Goal: Task Accomplishment & Management: Use online tool/utility

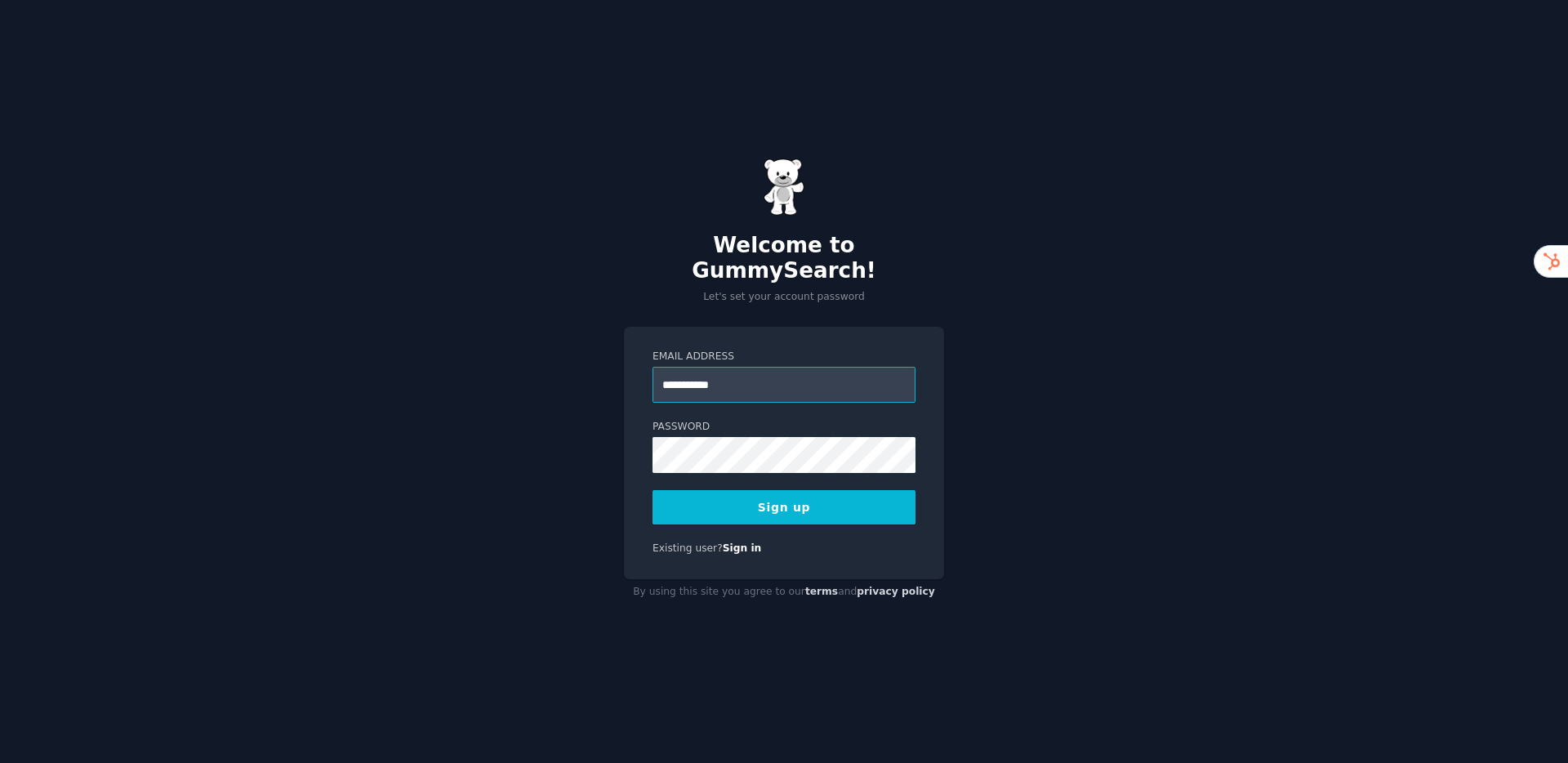
click at [785, 369] on input "**********" at bounding box center [784, 384] width 263 height 36
type input "**********"
click at [1170, 429] on div "**********" at bounding box center [784, 381] width 1568 height 763
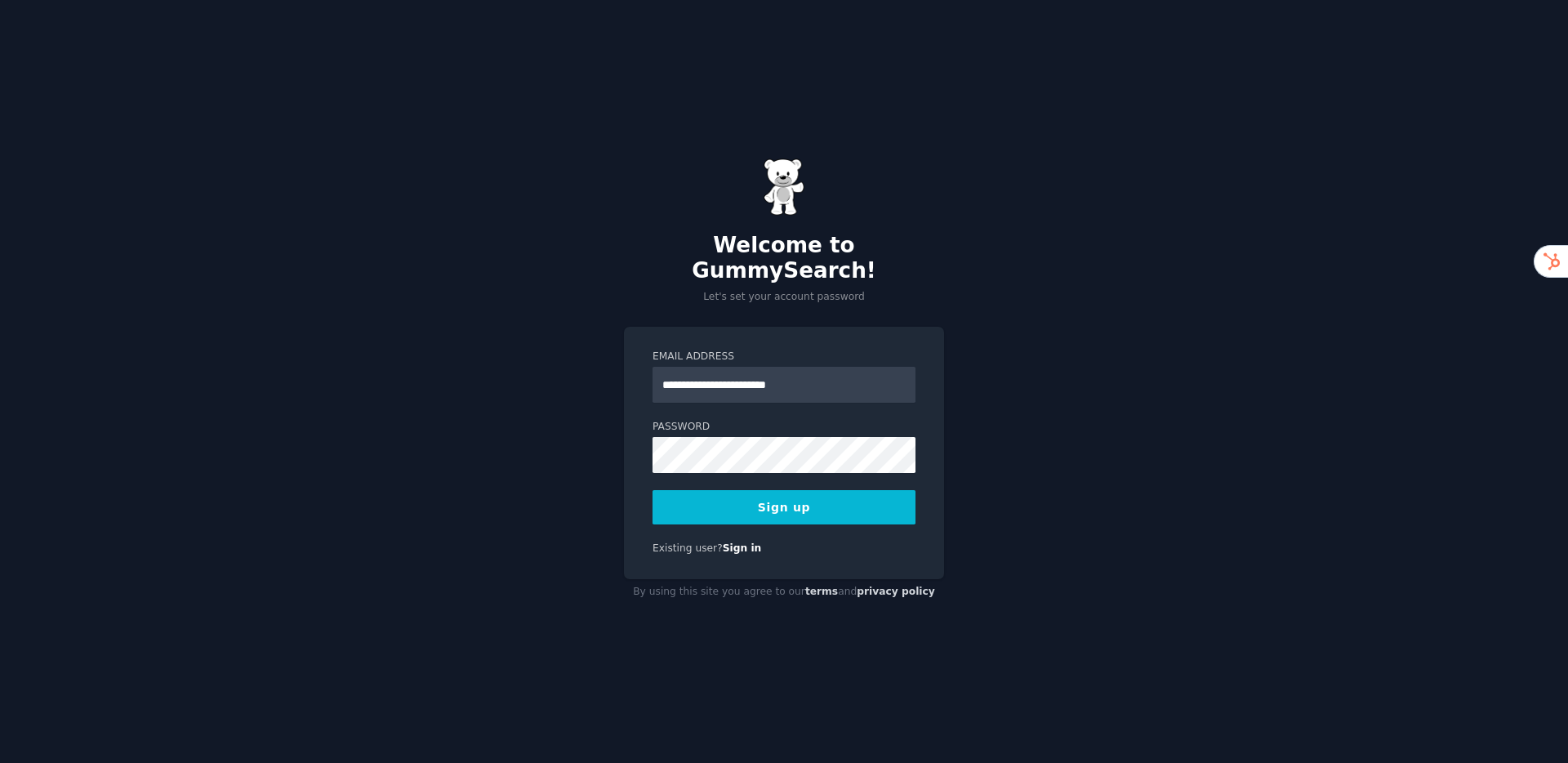
click at [809, 499] on button "Sign up" at bounding box center [784, 507] width 263 height 35
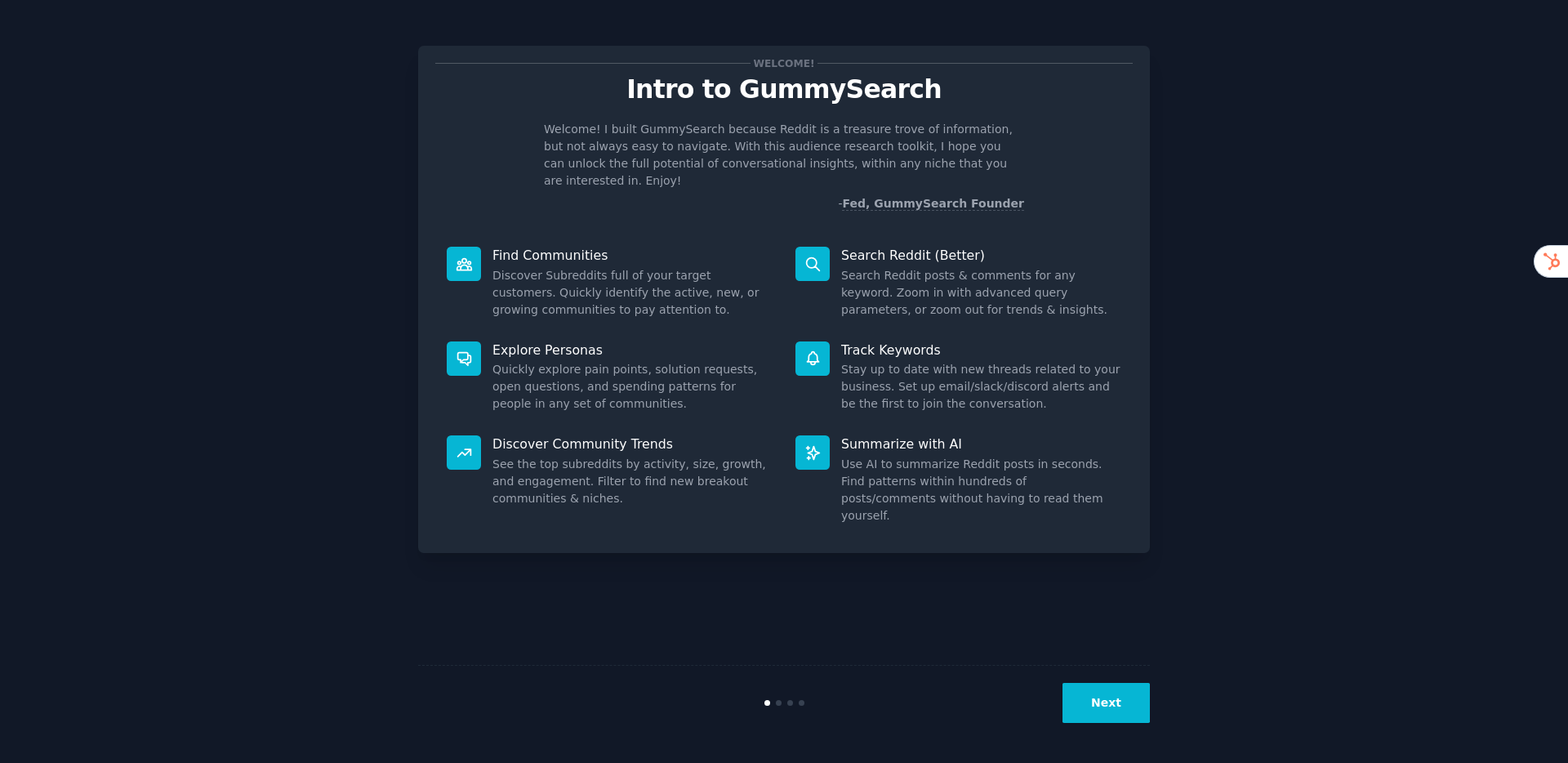
click at [1113, 703] on button "Next" at bounding box center [1106, 703] width 88 height 40
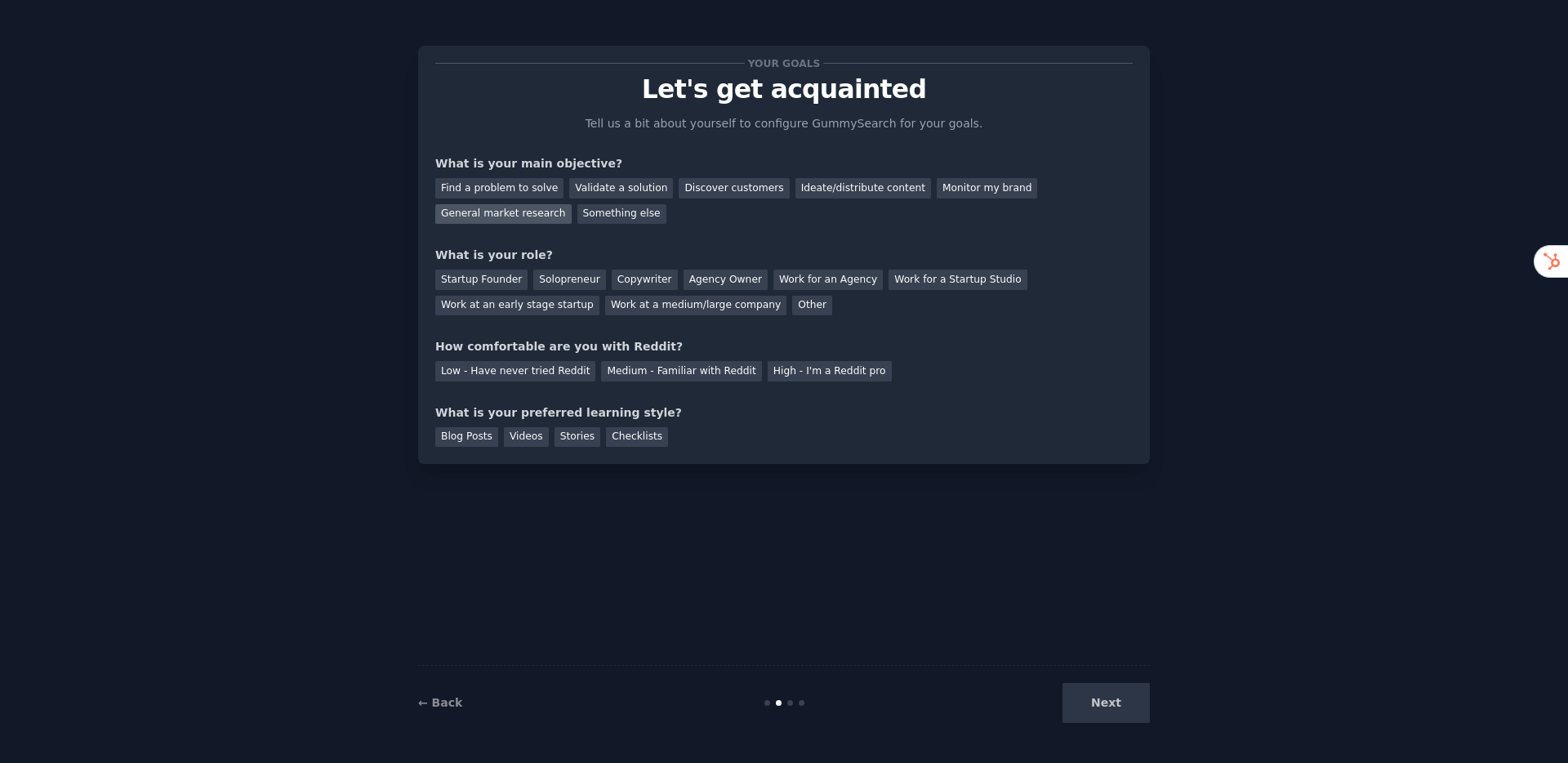
click at [500, 216] on div "General market research" at bounding box center [503, 214] width 137 height 20
click at [510, 182] on div "Find a problem to solve" at bounding box center [499, 188] width 128 height 20
click at [502, 277] on div "Startup Founder" at bounding box center [481, 279] width 92 height 20
click at [573, 274] on div "Solopreneur" at bounding box center [569, 279] width 72 height 20
click at [467, 281] on div "Startup Founder" at bounding box center [481, 279] width 92 height 20
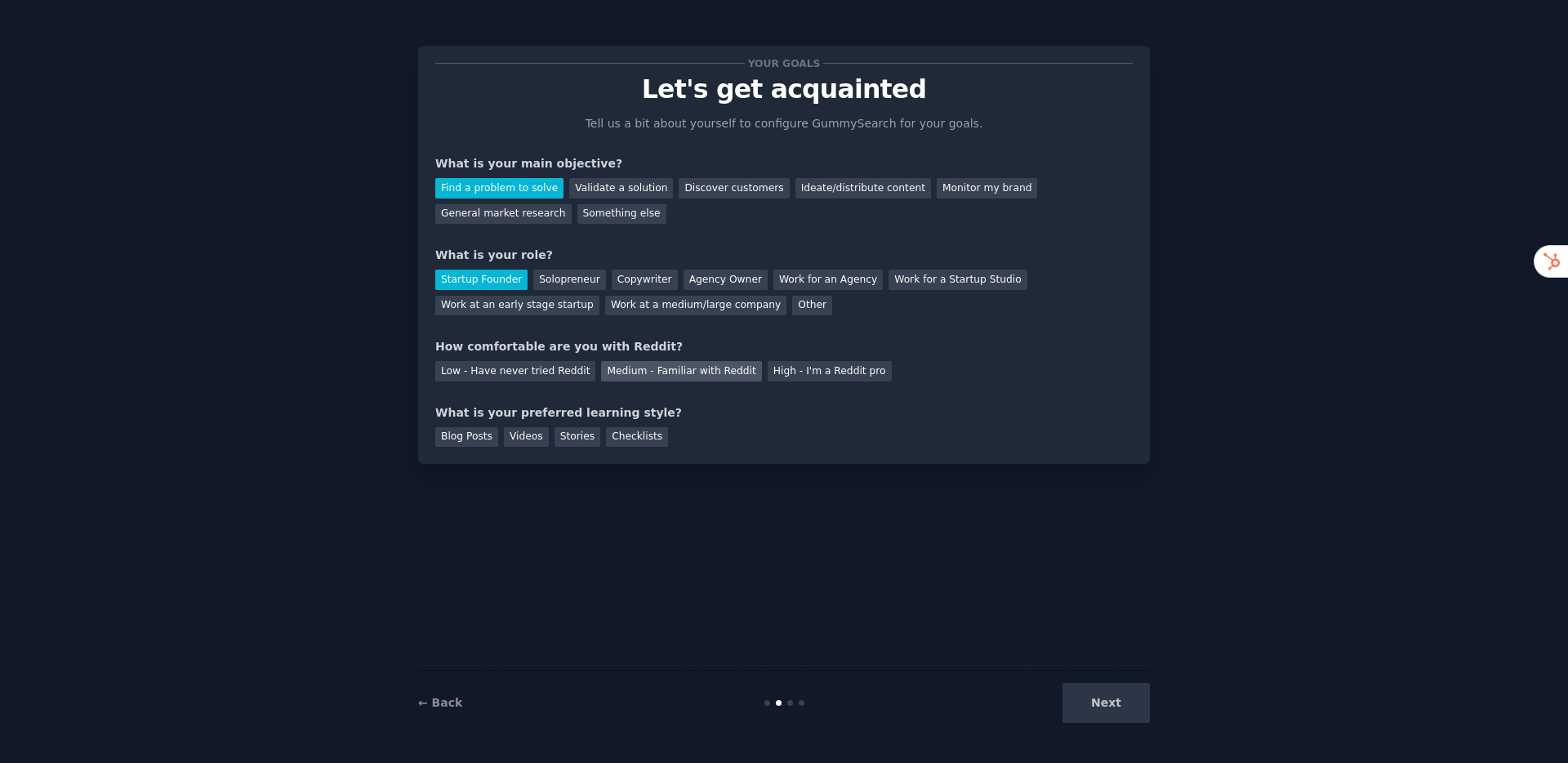
click at [662, 368] on div "Medium - Familiar with Reddit" at bounding box center [681, 370] width 160 height 20
click at [483, 437] on div "Blog Posts" at bounding box center [466, 437] width 63 height 20
click at [651, 445] on div "Checklists" at bounding box center [637, 437] width 63 height 20
click at [1086, 703] on button "Next" at bounding box center [1106, 703] width 88 height 40
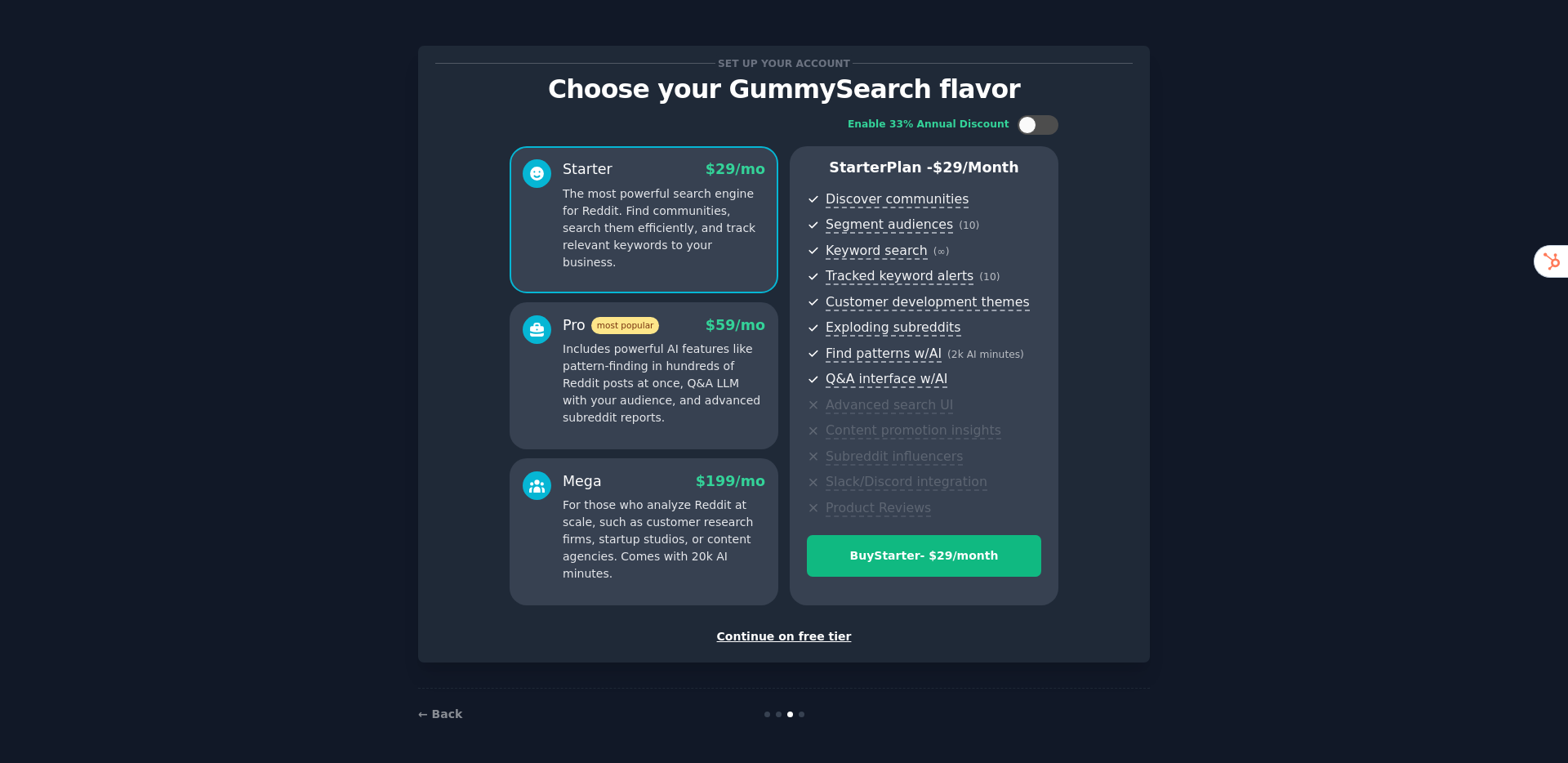
click at [778, 637] on div "Continue on free tier" at bounding box center [784, 637] width 698 height 17
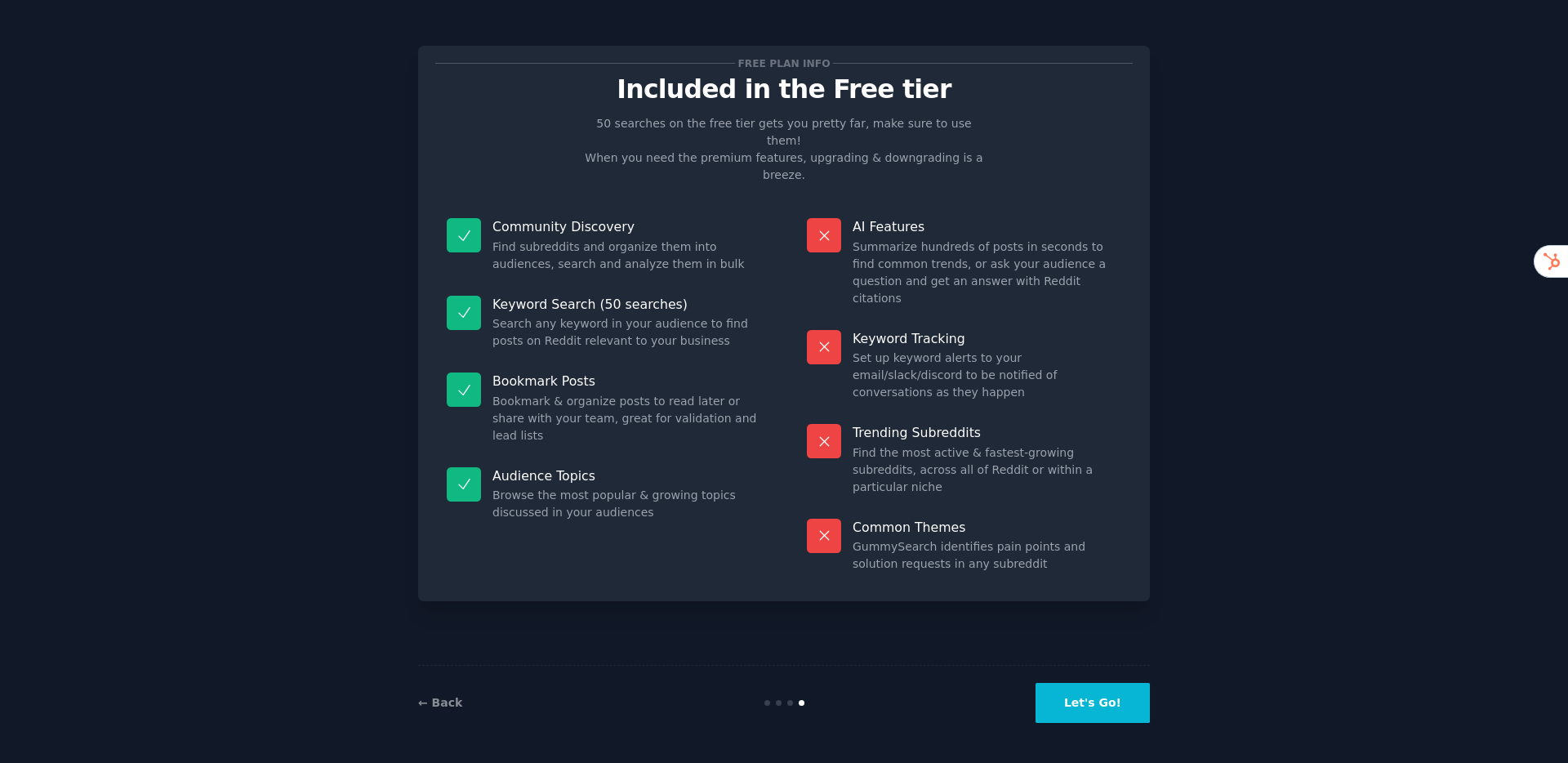
click at [1098, 708] on button "Let's Go!" at bounding box center [1092, 703] width 115 height 40
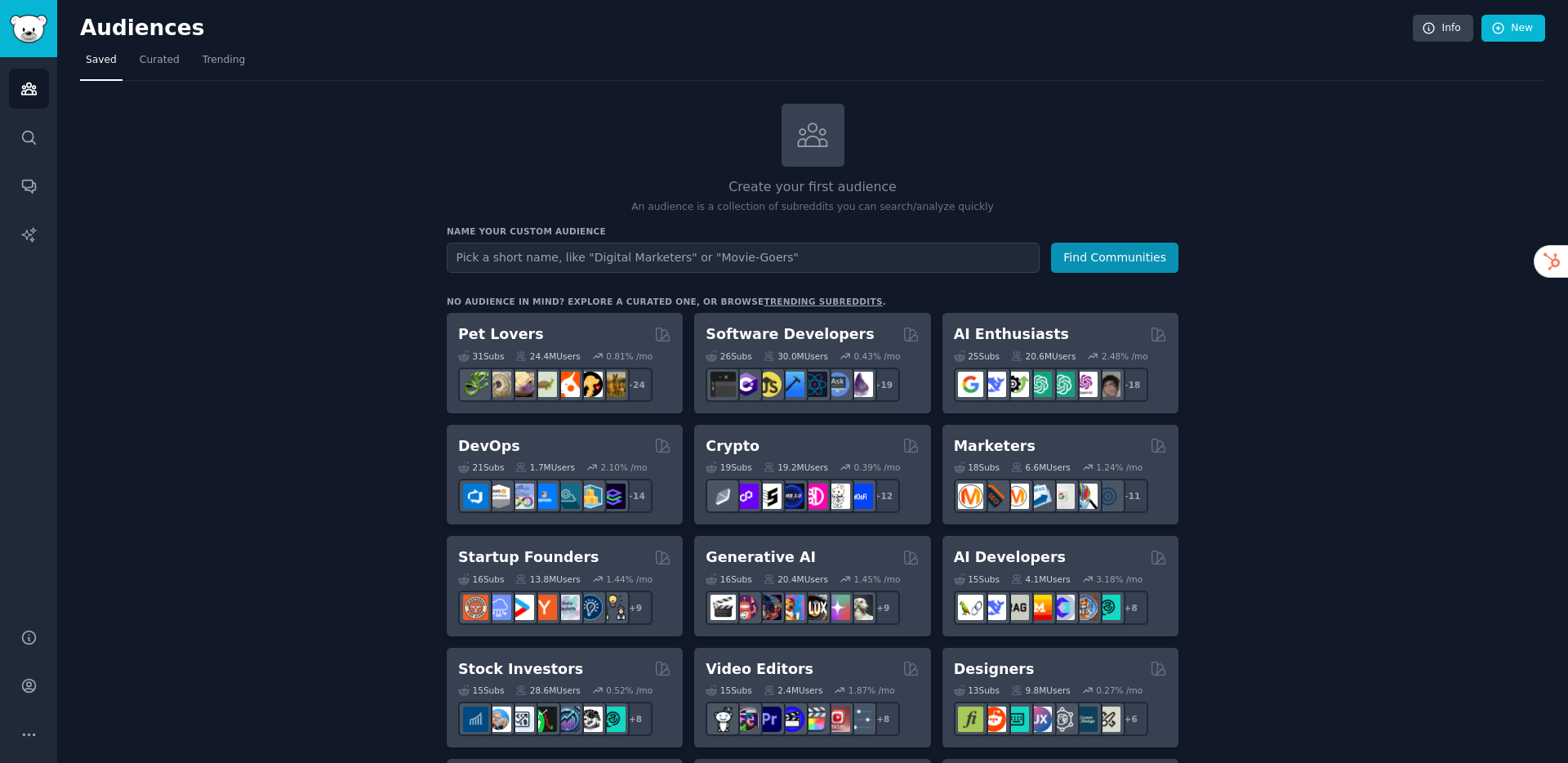
click at [688, 259] on input "text" at bounding box center [743, 257] width 593 height 30
click at [1129, 251] on button "Find Communities" at bounding box center [1115, 257] width 127 height 30
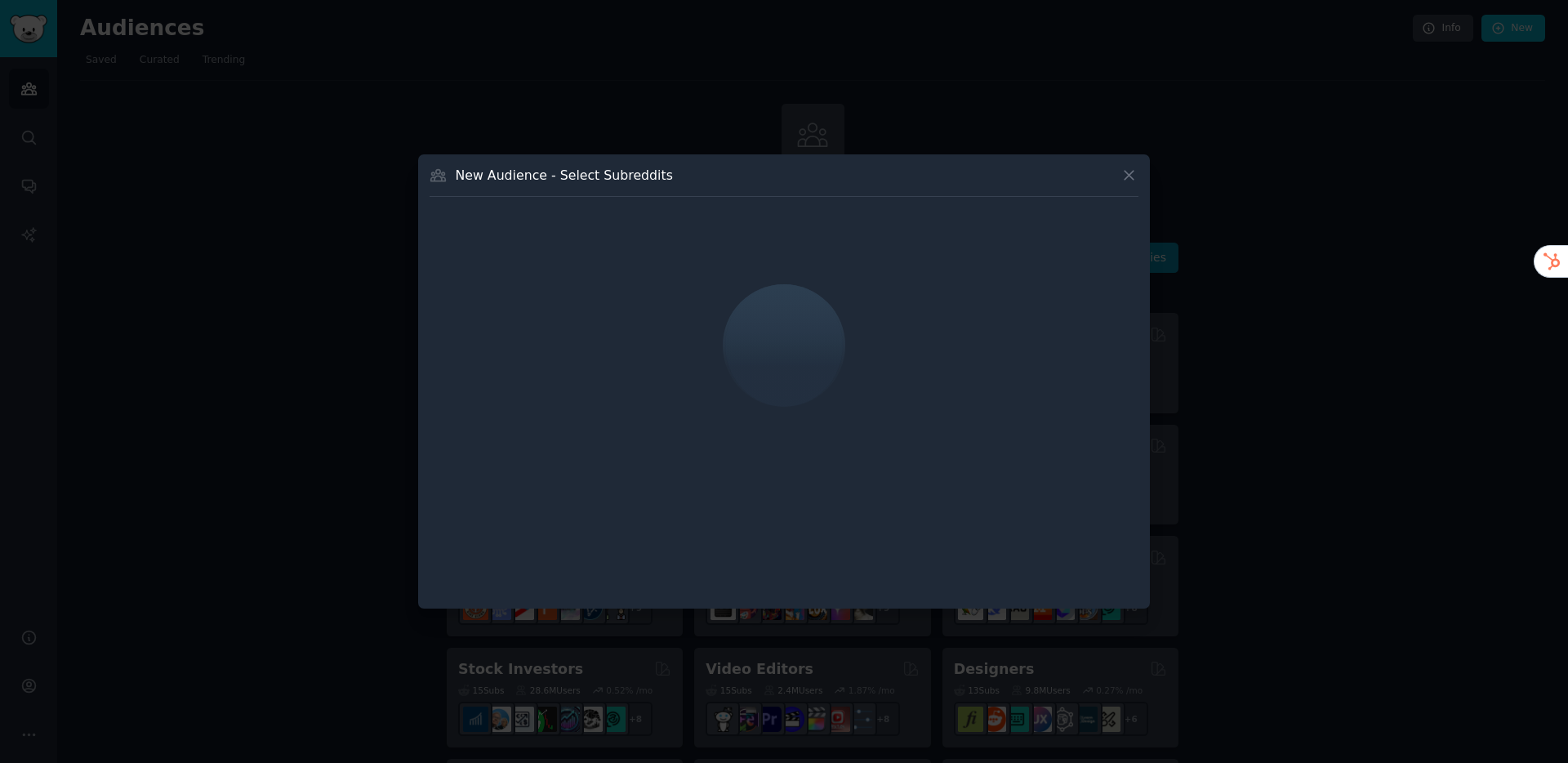
click at [1130, 181] on icon at bounding box center [1129, 175] width 17 height 17
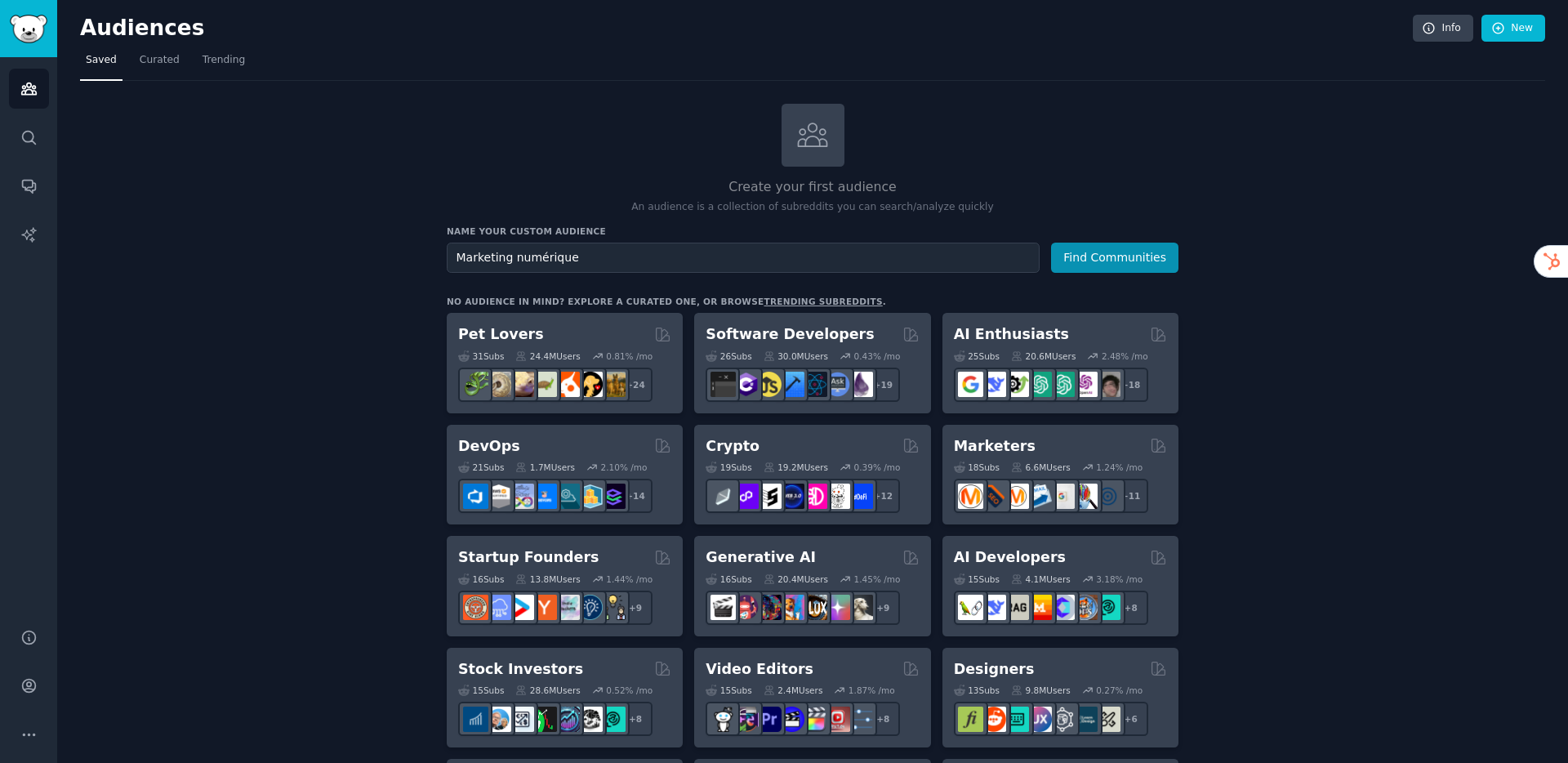
click at [645, 256] on input "Marketing numérique" at bounding box center [743, 257] width 593 height 30
type input "Website traffic acquisition"
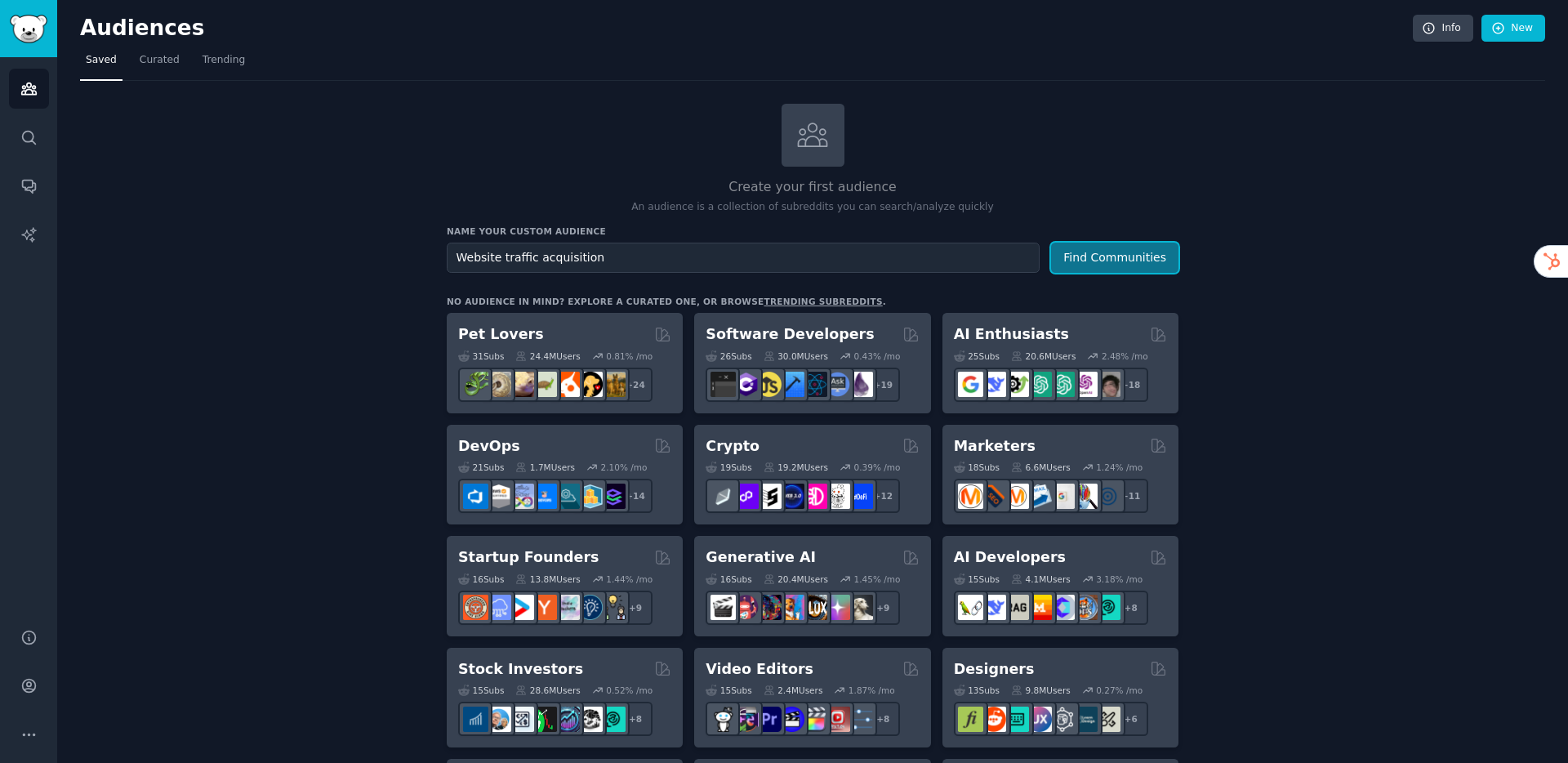
click at [1103, 255] on button "Find Communities" at bounding box center [1115, 257] width 127 height 30
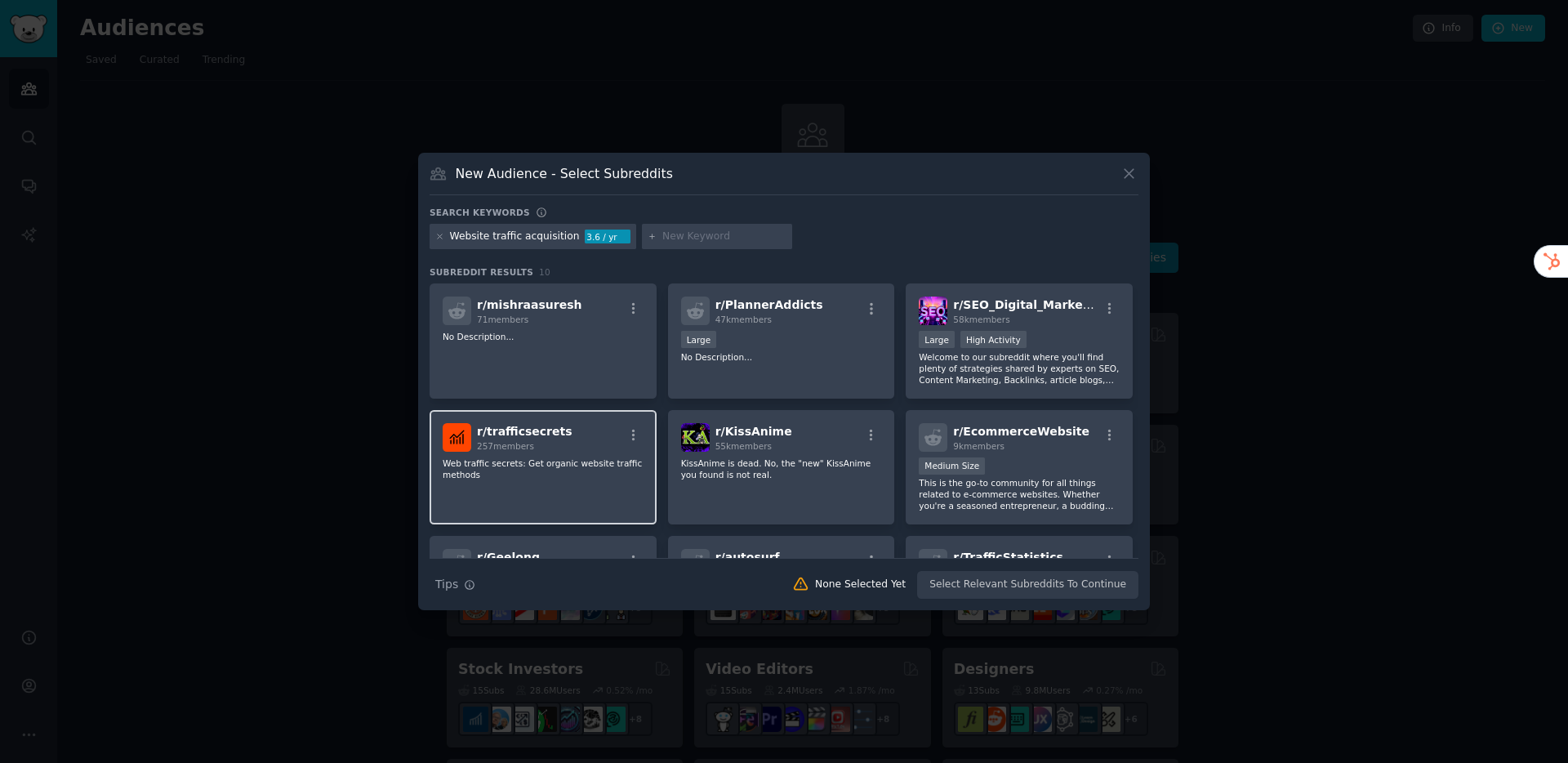
click at [501, 477] on p "Web traffic secrets: Get organic website traffic methods" at bounding box center [543, 469] width 201 height 23
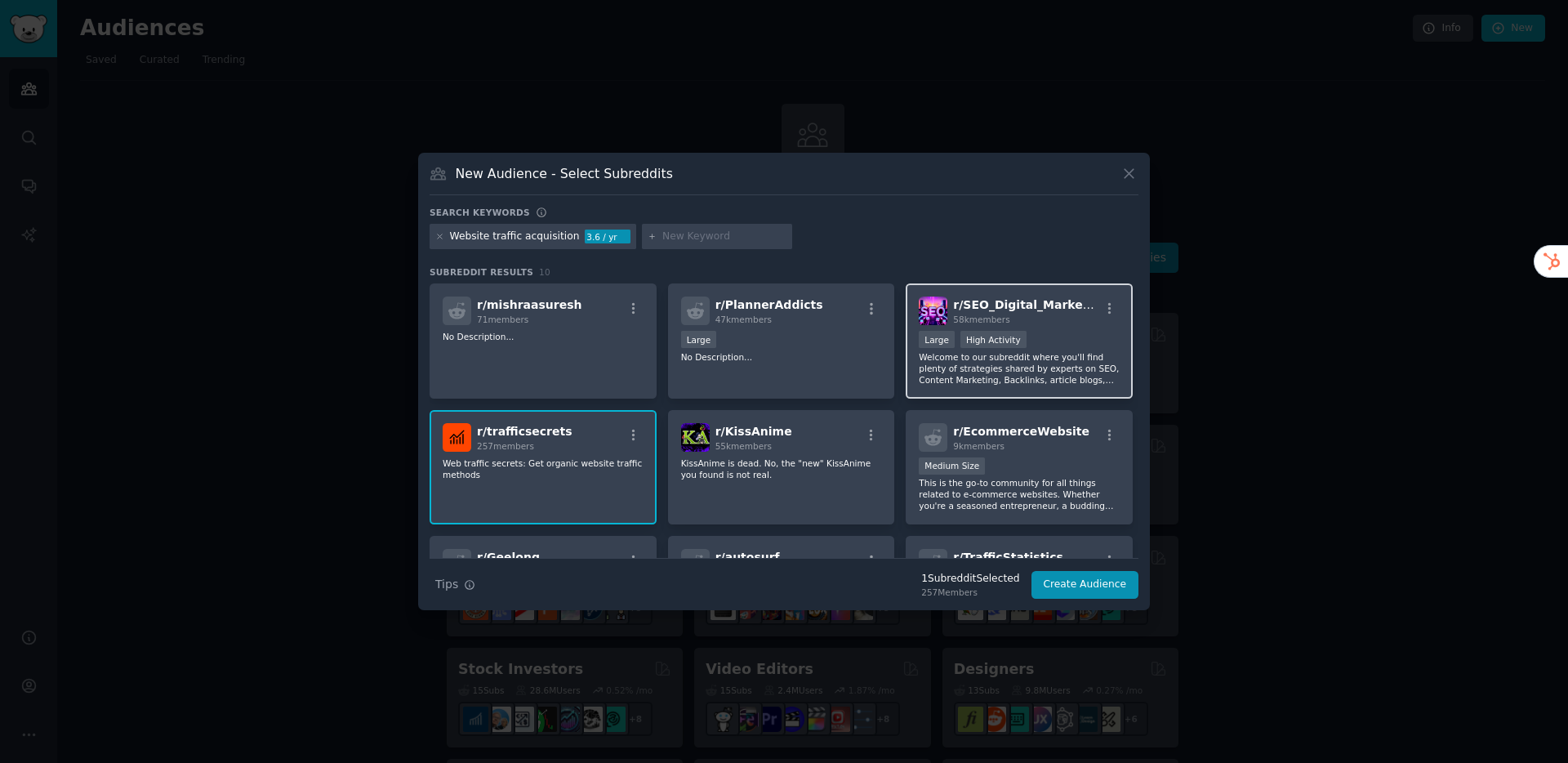
click at [1051, 341] on div "Large High Activity" at bounding box center [1019, 341] width 201 height 20
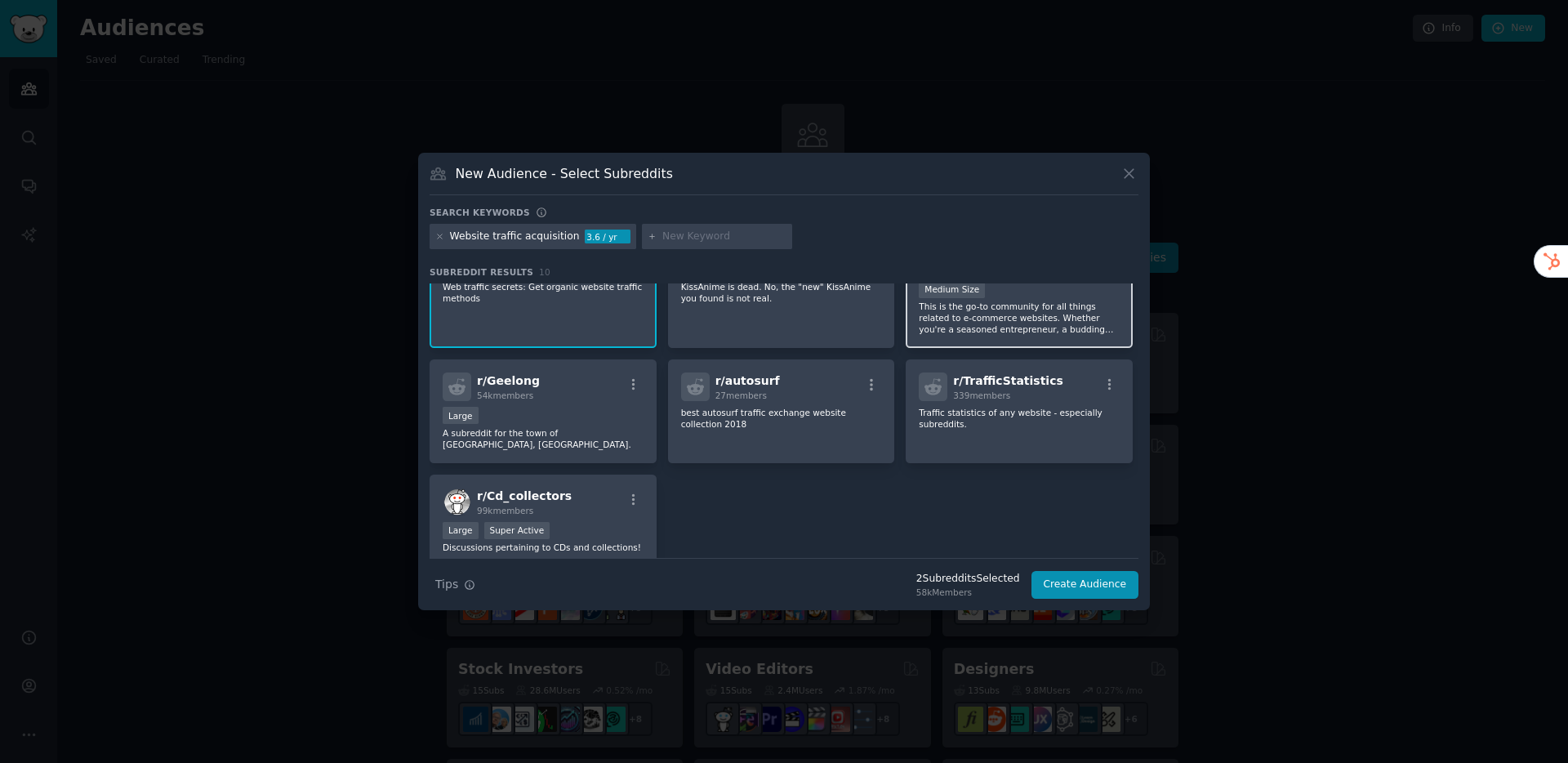
scroll to position [175, 0]
click at [1096, 291] on div "1000 - 10,000 members Medium Size" at bounding box center [1019, 292] width 201 height 20
click at [1082, 590] on button "Create Audience" at bounding box center [1086, 584] width 108 height 28
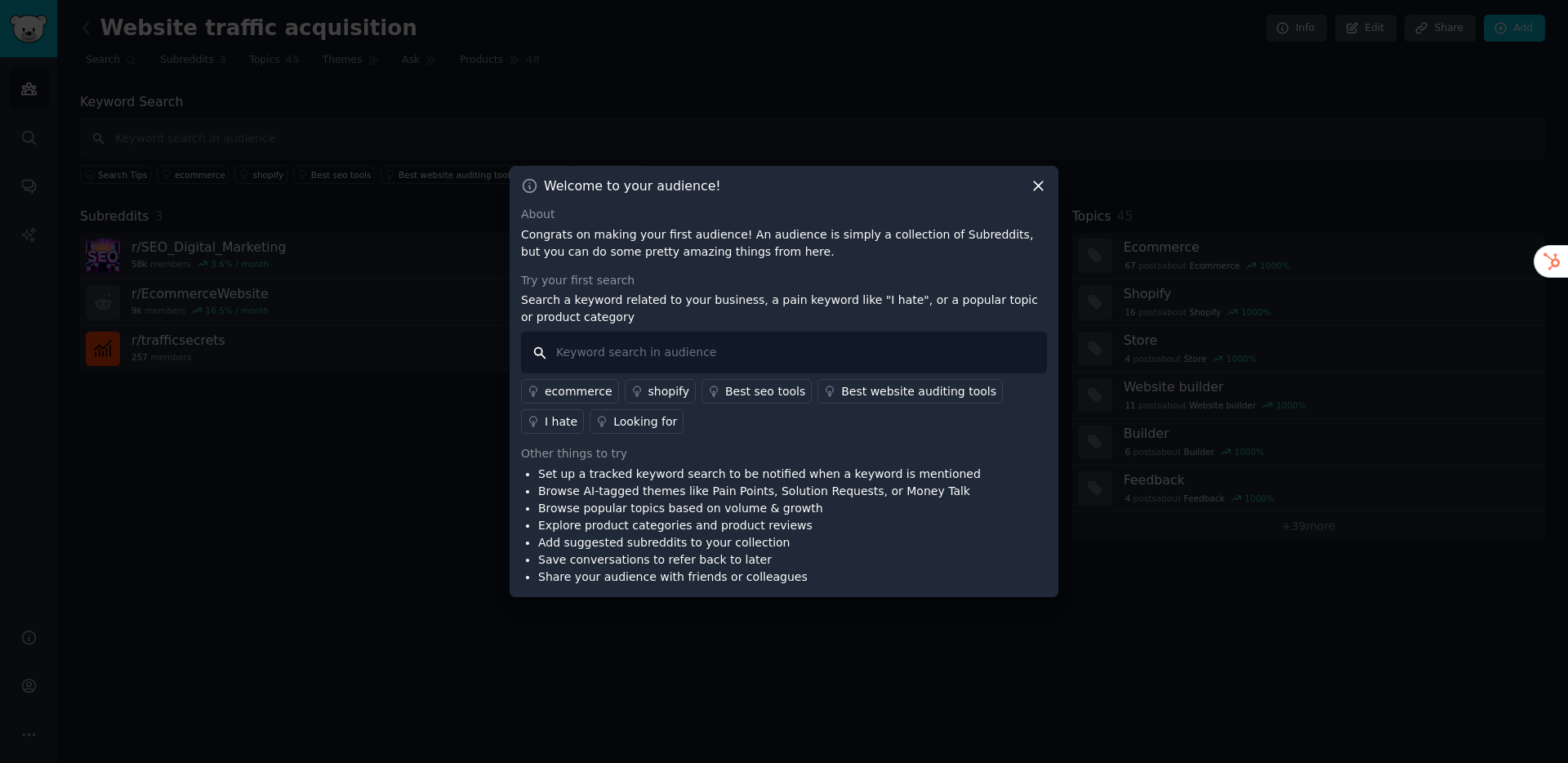
click at [669, 336] on input "text" at bounding box center [784, 352] width 527 height 41
type input "SEO basics"
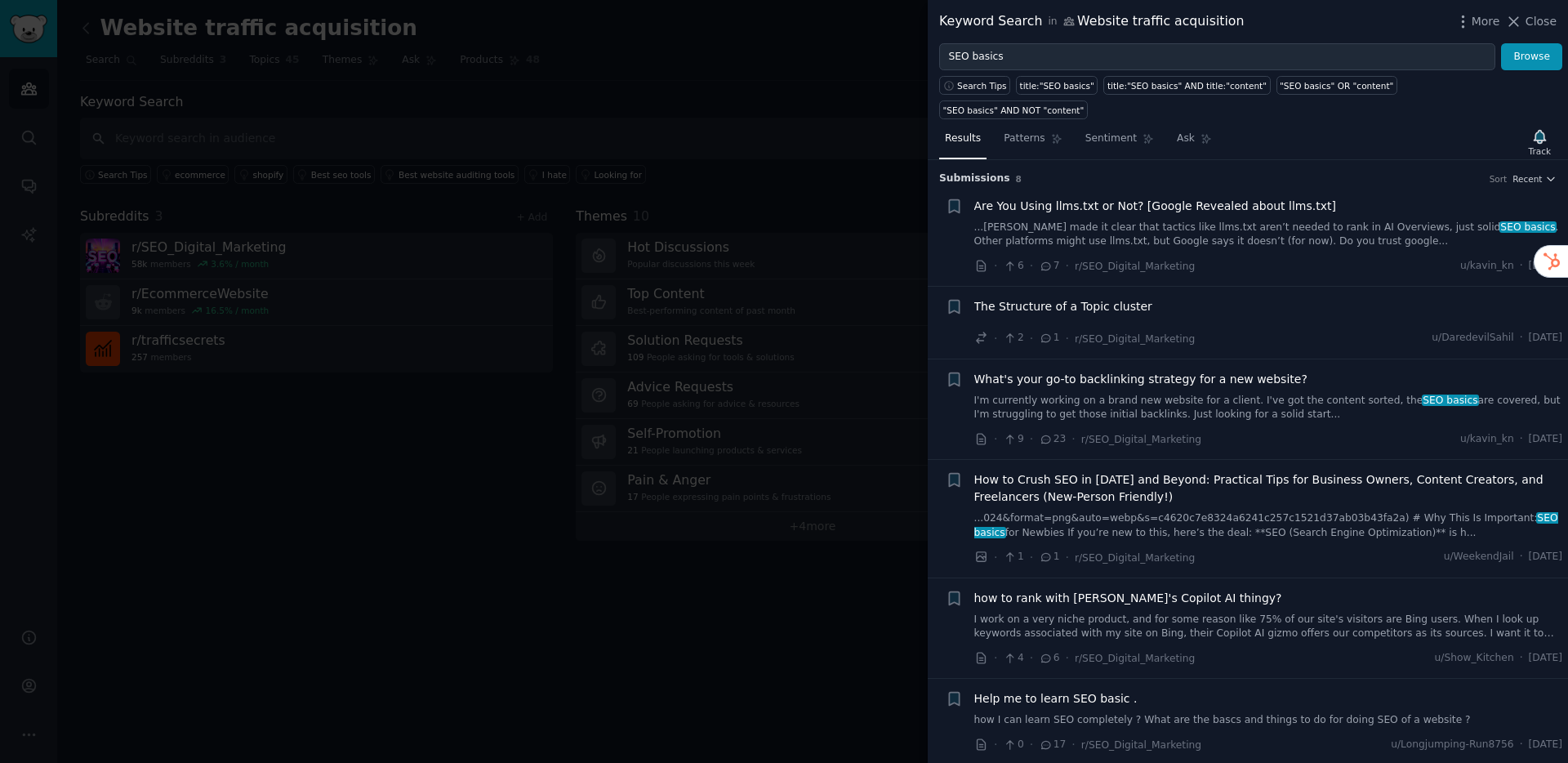
click at [1189, 220] on link "...[PERSON_NAME] made it clear that tactics like llms.txt aren’t needed to rank…" at bounding box center [1269, 235] width 589 height 29
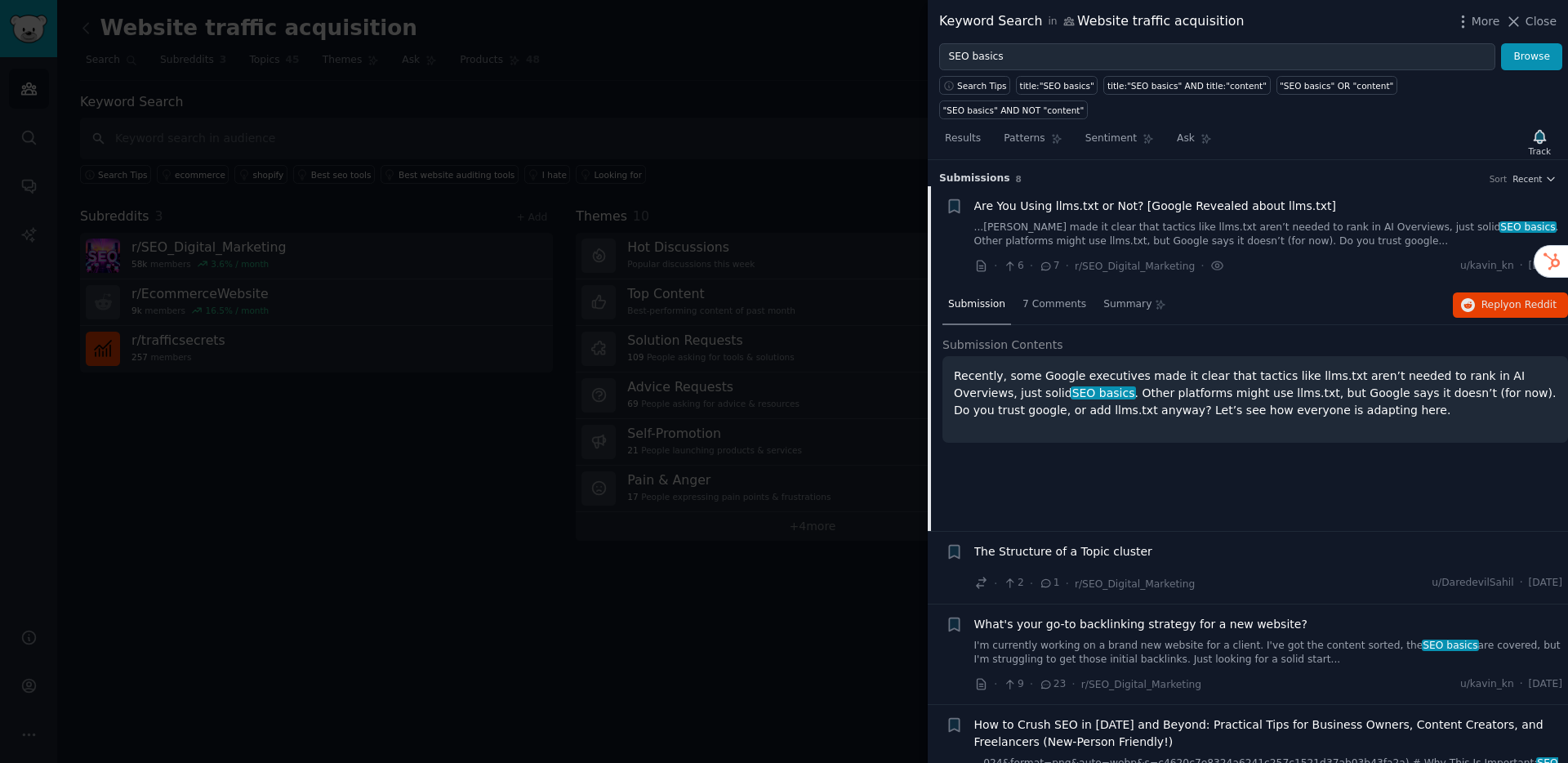
scroll to position [26, 0]
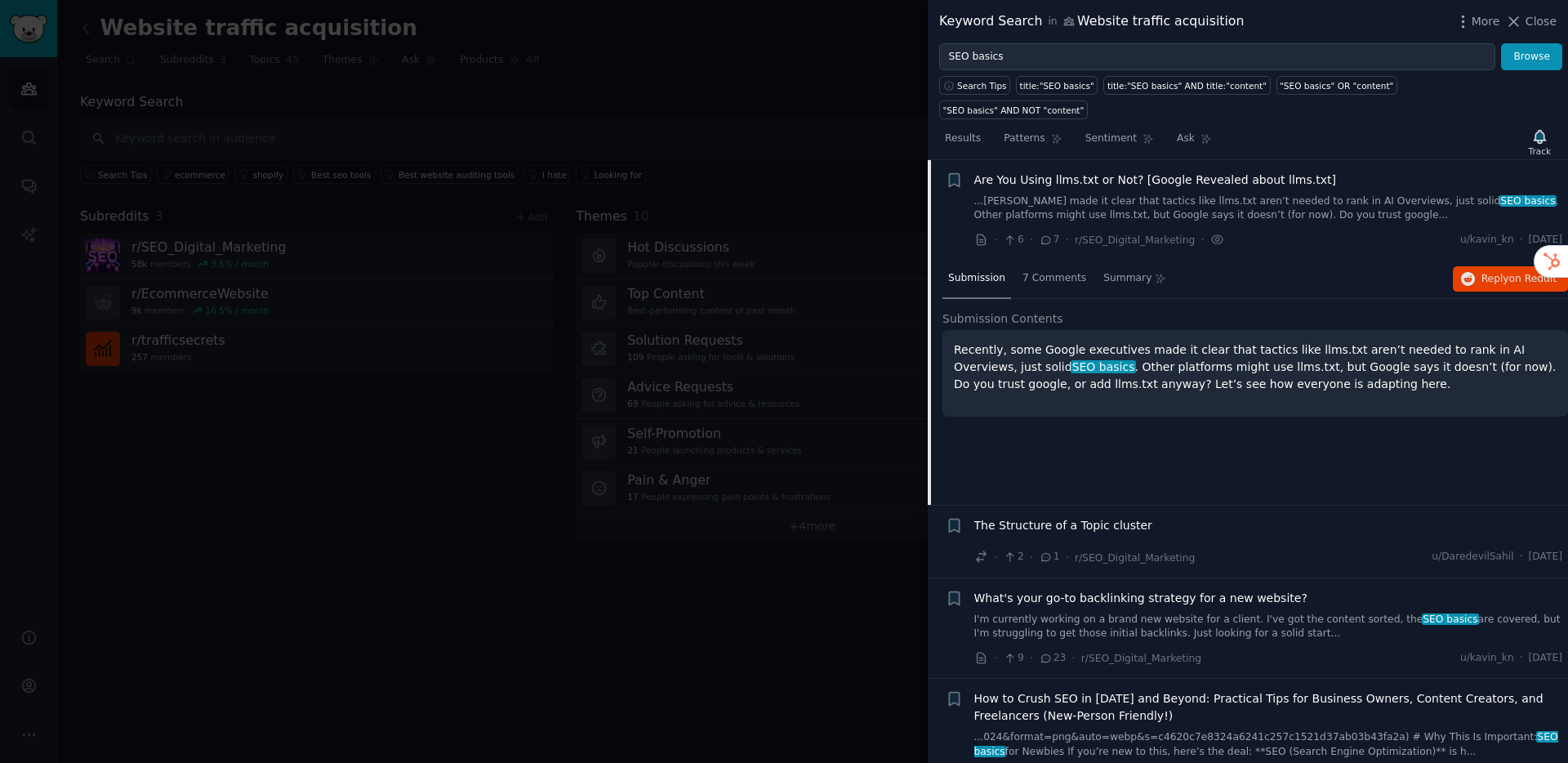
click at [791, 588] on div at bounding box center [784, 381] width 1568 height 763
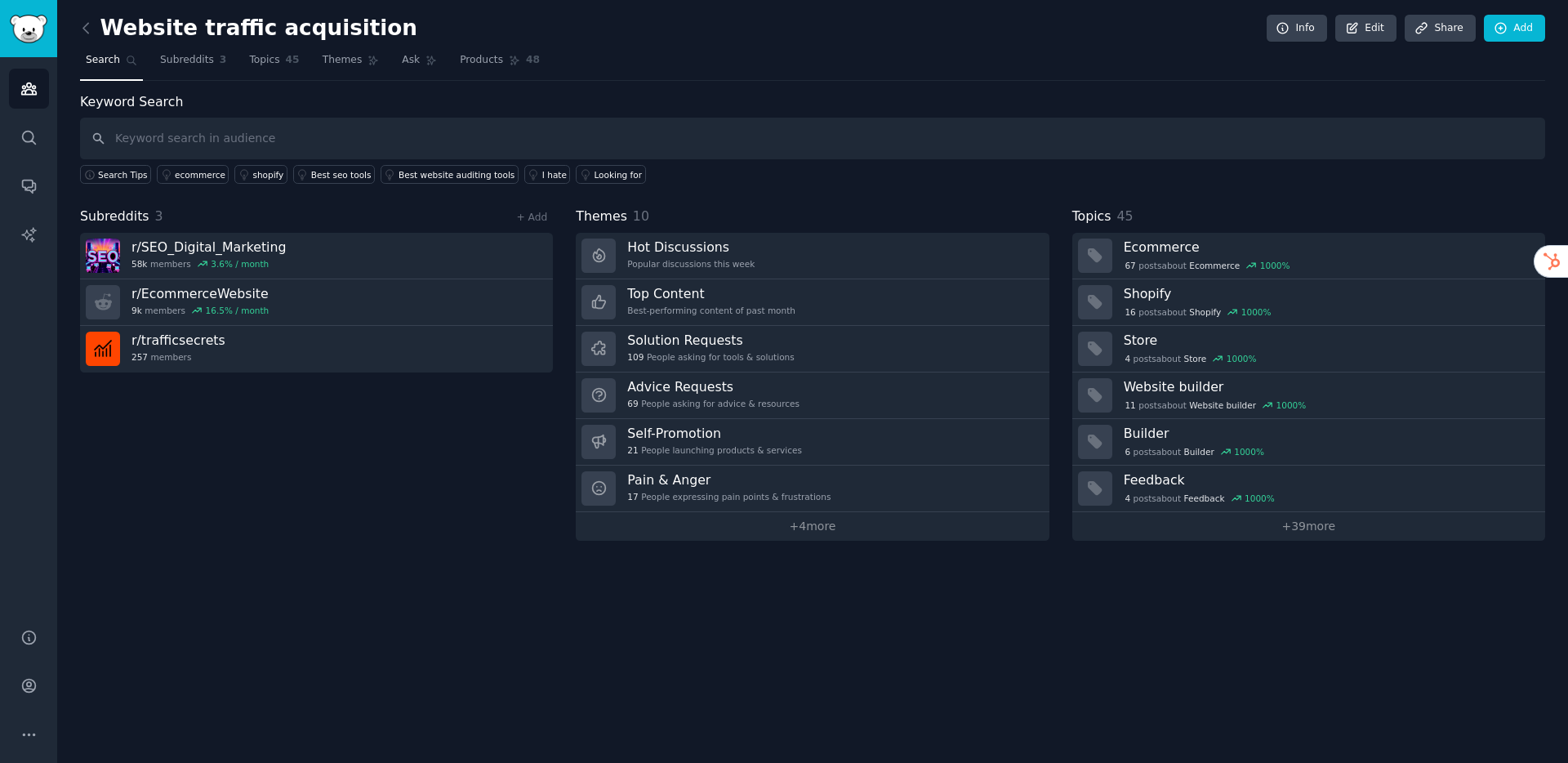
click at [440, 574] on div "Website traffic acquisition Info Edit Share Add Search Subreddits 3 Topics 45 T…" at bounding box center [812, 381] width 1511 height 763
click at [39, 30] on img "Sidebar" at bounding box center [28, 29] width 38 height 29
